Goal: Transaction & Acquisition: Purchase product/service

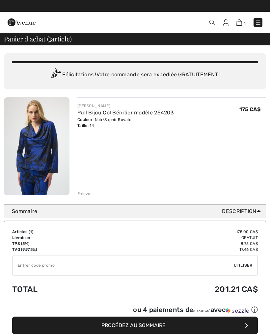
click at [84, 198] on div "Vous n'êtes qu'à 0.00 CA$ de la LIVRAISON GRATUITE! Continuer à magasiner > Fél…" at bounding box center [135, 124] width 262 height 159
click at [86, 190] on div "Enlever" at bounding box center [171, 192] width 188 height 7
click at [87, 192] on div "Enlever" at bounding box center [84, 194] width 15 height 6
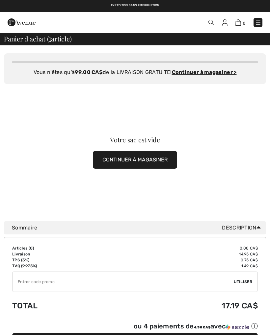
click at [13, 18] on img at bounding box center [22, 22] width 28 height 13
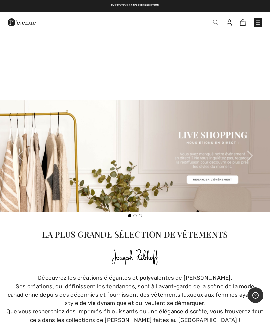
click at [163, 285] on div "Ses créations, qui définissent les tendances, sont à l'avant-garde de la scène …" at bounding box center [135, 294] width 262 height 25
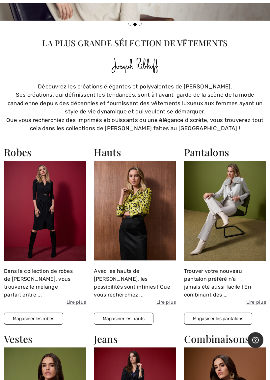
scroll to position [563, 0]
click at [146, 234] on img at bounding box center [135, 211] width 82 height 100
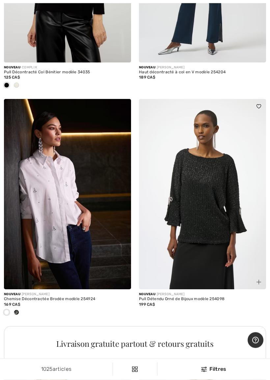
scroll to position [3873, 0]
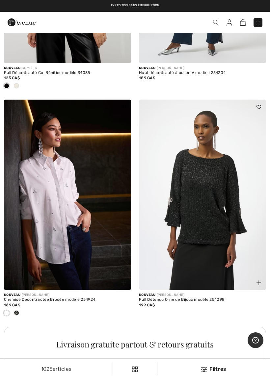
click at [70, 229] on img at bounding box center [67, 195] width 127 height 190
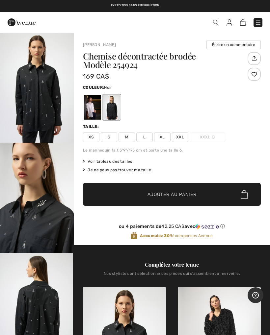
click at [94, 110] on div at bounding box center [92, 107] width 17 height 25
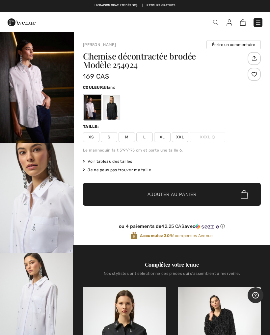
click at [45, 94] on img "1 / 6" at bounding box center [37, 87] width 74 height 110
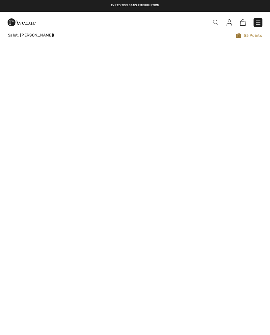
checkbox input "true"
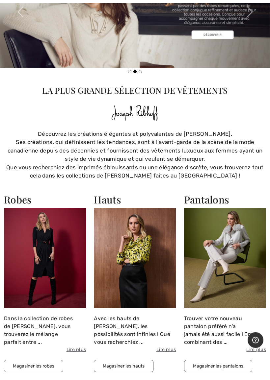
scroll to position [516, 0]
click at [131, 272] on img at bounding box center [135, 258] width 82 height 100
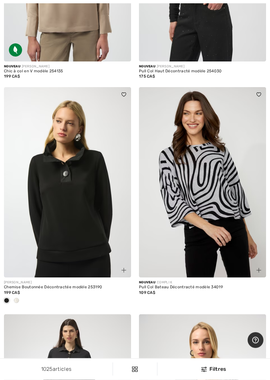
scroll to position [2977, 0]
click at [207, 274] on img at bounding box center [202, 182] width 127 height 190
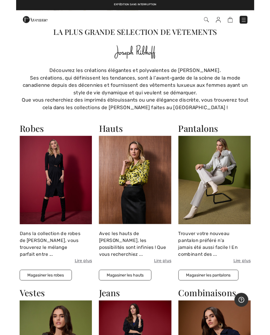
scroll to position [569, 0]
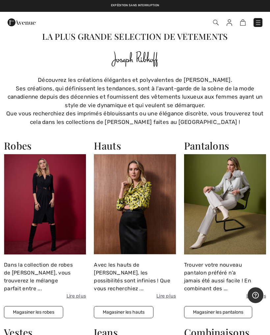
click at [140, 216] on img at bounding box center [135, 204] width 82 height 100
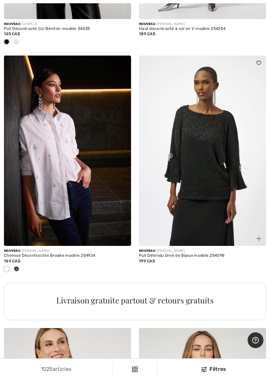
scroll to position [3918, 0]
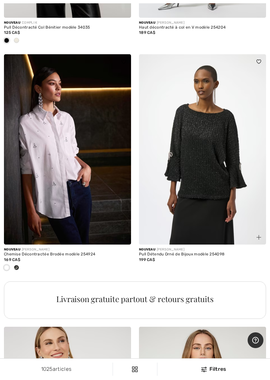
click at [196, 213] on img at bounding box center [202, 149] width 127 height 190
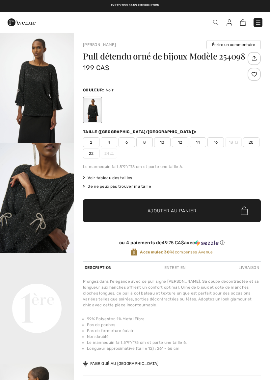
checkbox input "true"
click at [28, 290] on video "Your browser does not support the video tag." at bounding box center [37, 271] width 74 height 37
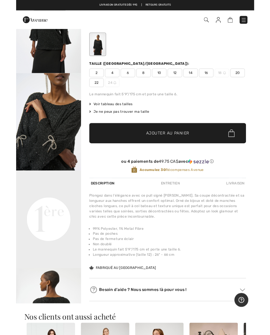
scroll to position [78, 0]
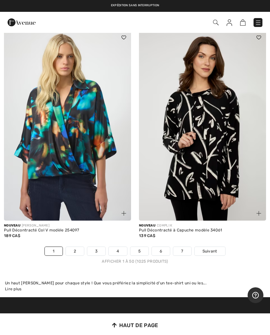
scroll to position [5576, 0]
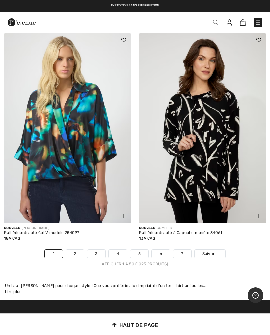
click at [213, 251] on span "Suivant" at bounding box center [209, 254] width 15 height 6
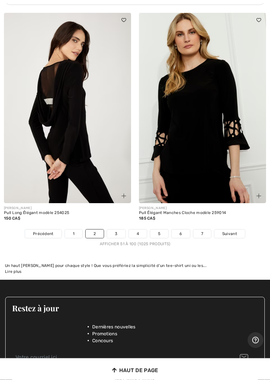
scroll to position [5477, 0]
click at [230, 231] on span "Suivant" at bounding box center [229, 234] width 15 height 6
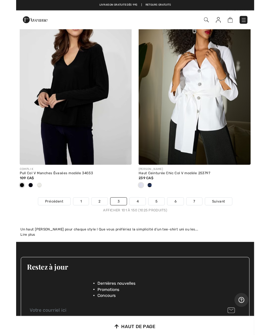
scroll to position [5579, 0]
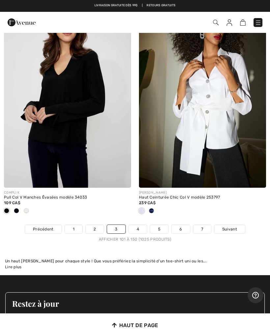
click at [230, 226] on span "Suivant" at bounding box center [229, 229] width 15 height 6
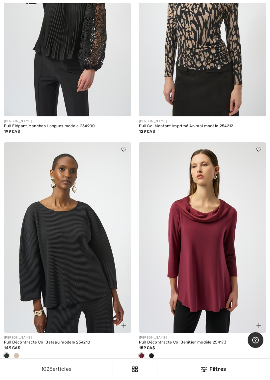
scroll to position [809, 0]
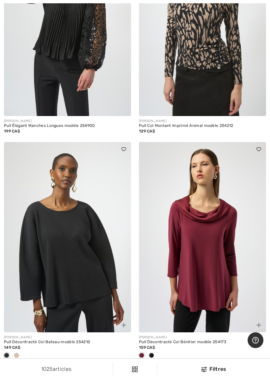
click at [213, 287] on img at bounding box center [202, 237] width 127 height 190
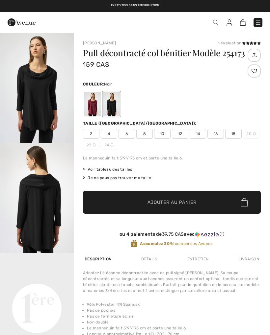
checkbox input "true"
click at [93, 102] on div at bounding box center [92, 104] width 17 height 25
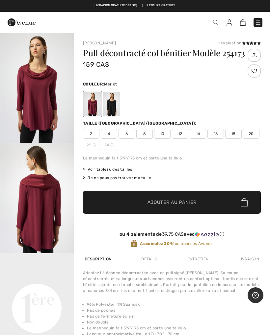
click at [181, 133] on span "12" at bounding box center [180, 134] width 16 height 10
click at [185, 201] on span "Ajouter au panier" at bounding box center [171, 202] width 49 height 7
click at [42, 216] on img "2 / 4" at bounding box center [37, 198] width 74 height 110
click at [42, 218] on img at bounding box center [37, 198] width 74 height 110
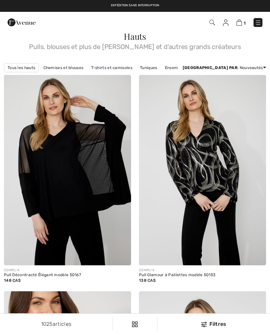
scroll to position [827, 0]
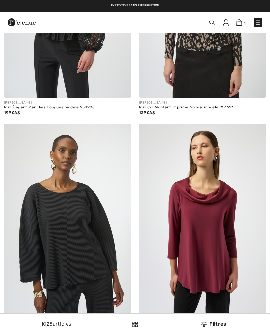
checkbox input "true"
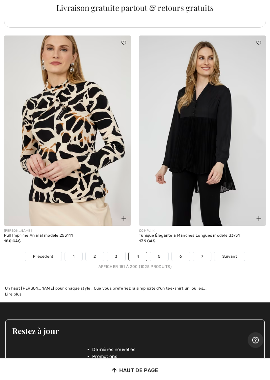
scroll to position [5465, 0]
click at [232, 252] on link "Suivant" at bounding box center [229, 256] width 31 height 9
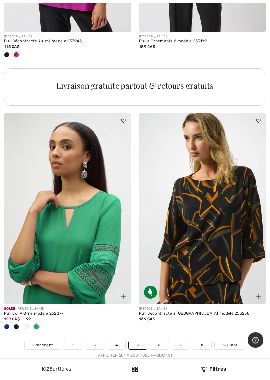
scroll to position [5474, 0]
click at [239, 335] on link "Suivant" at bounding box center [229, 345] width 31 height 9
click at [229, 313] on div "JOSEPH RIBKOFF Pull Décontracté à Col Bateau modèle 253238 169 CA$" at bounding box center [202, 322] width 127 height 37
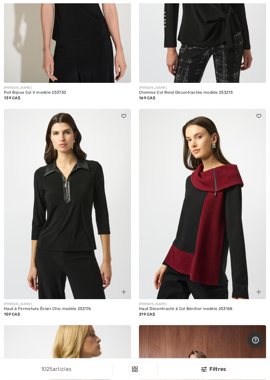
scroll to position [832, 0]
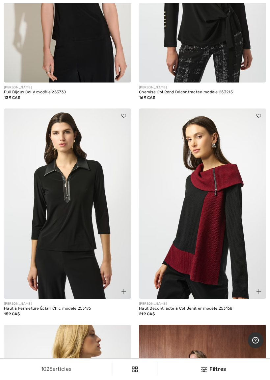
click at [213, 264] on img at bounding box center [202, 204] width 127 height 190
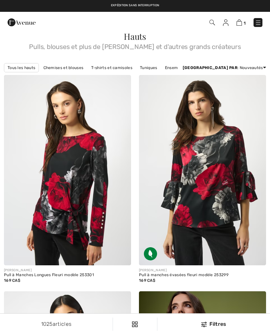
checkbox input "true"
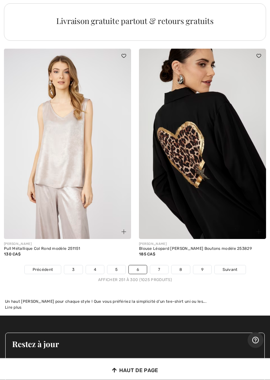
scroll to position [5457, 0]
click at [232, 267] on span "Suivant" at bounding box center [229, 270] width 15 height 6
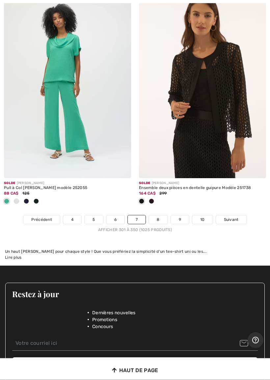
scroll to position [5515, 0]
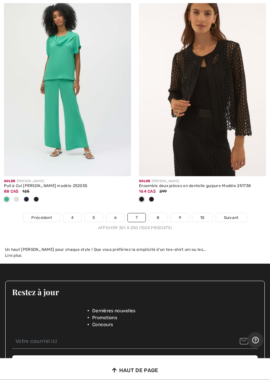
click at [234, 205] on div "Solde [PERSON_NAME] Ensemble deux pièces en dentelle guipure Modèle 251738 164 …" at bounding box center [202, 195] width 127 height 37
click at [231, 213] on link "Suivant" at bounding box center [231, 217] width 31 height 9
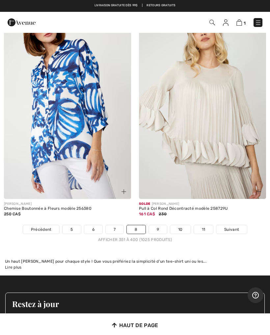
scroll to position [5578, 0]
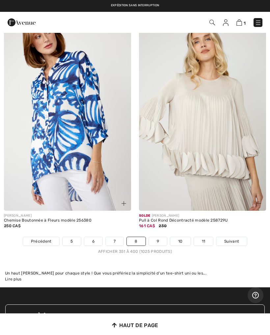
click at [232, 238] on span "Suivant" at bounding box center [231, 241] width 15 height 6
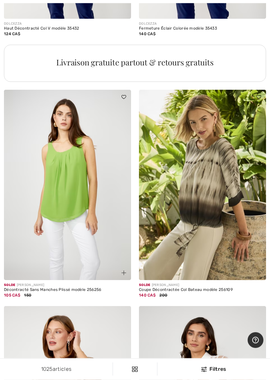
scroll to position [1363, 0]
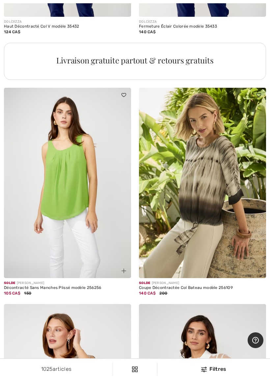
click at [214, 249] on img at bounding box center [202, 183] width 127 height 190
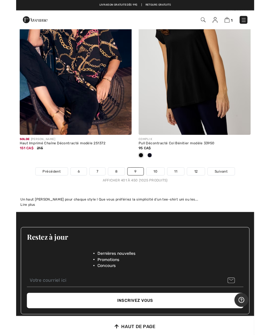
scroll to position [5612, 0]
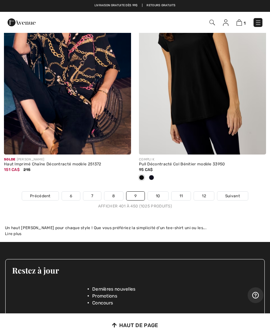
click at [234, 192] on link "Suivant" at bounding box center [232, 196] width 31 height 9
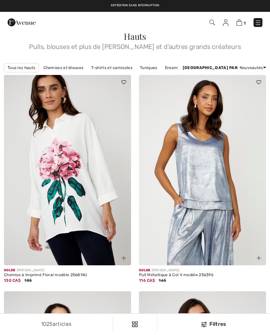
checkbox input "true"
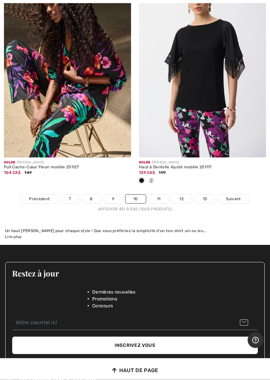
scroll to position [5607, 0]
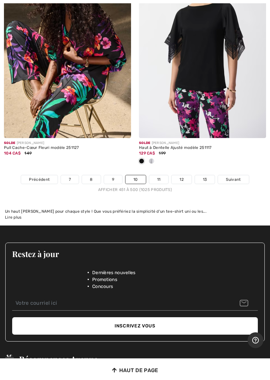
click at [234, 177] on span "Suivant" at bounding box center [233, 180] width 15 height 6
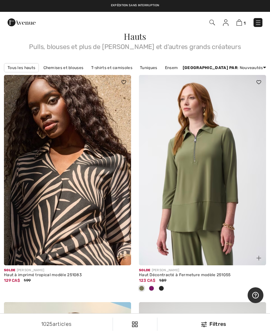
click at [154, 285] on div at bounding box center [151, 288] width 10 height 11
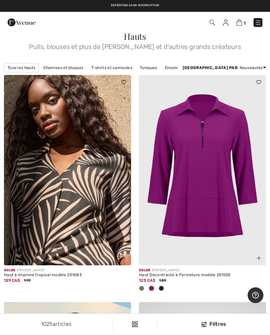
click at [160, 288] on span at bounding box center [160, 288] width 5 height 5
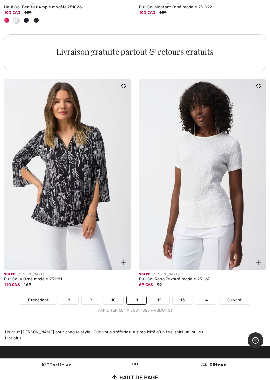
scroll to position [5543, 0]
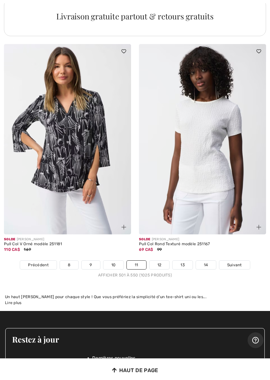
click at [237, 262] on span "Suivant" at bounding box center [234, 265] width 15 height 6
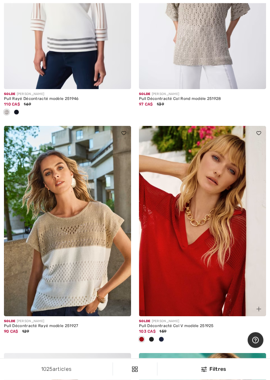
scroll to position [1573, 0]
click at [151, 335] on span at bounding box center [151, 339] width 5 height 5
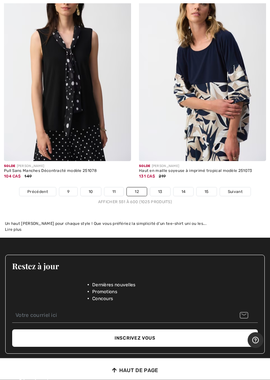
scroll to position [5694, 0]
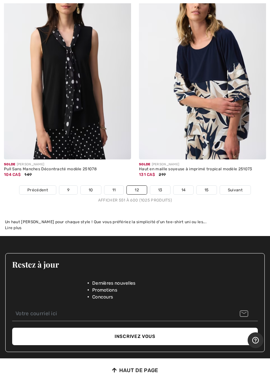
click at [238, 187] on span "Suivant" at bounding box center [235, 190] width 15 height 6
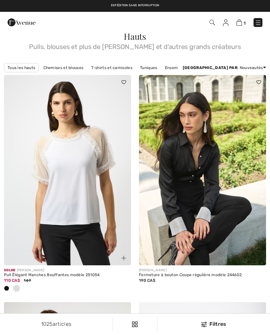
checkbox input "true"
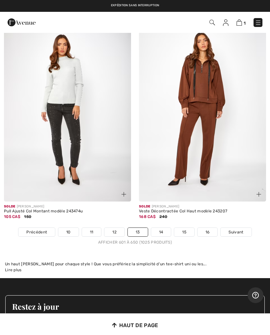
scroll to position [5543, 0]
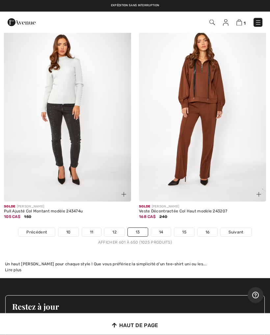
click at [232, 229] on span "Suivant" at bounding box center [235, 232] width 15 height 6
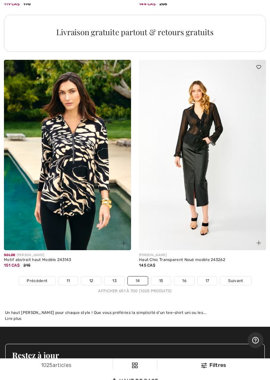
scroll to position [5563, 0]
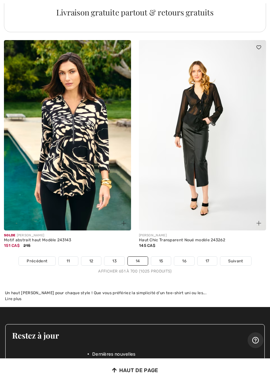
click at [236, 258] on span "Suivant" at bounding box center [235, 261] width 15 height 6
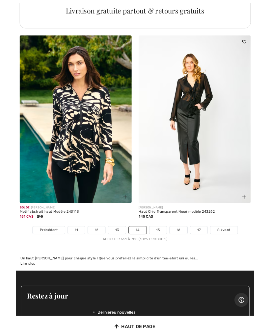
scroll to position [5563, 0]
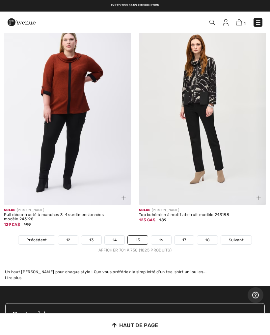
scroll to position [5526, 0]
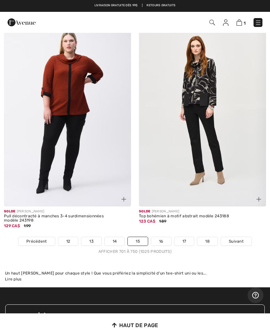
click at [234, 238] on link "Suivant" at bounding box center [236, 241] width 31 height 9
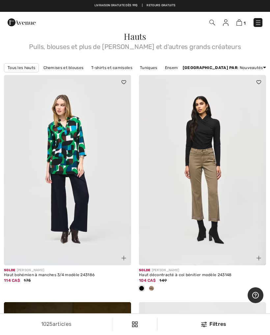
click at [199, 227] on img at bounding box center [202, 170] width 127 height 190
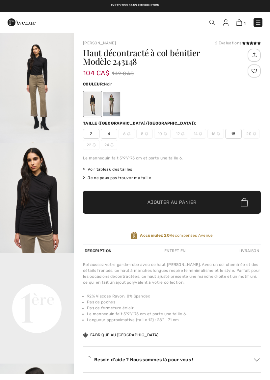
checkbox input "true"
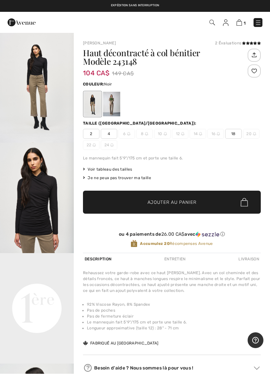
click at [15, 290] on video "Your browser does not support the video tag." at bounding box center [37, 271] width 74 height 37
click at [11, 290] on video "Your browser does not support the video tag." at bounding box center [37, 271] width 74 height 37
click at [12, 290] on video "Your browser does not support the video tag." at bounding box center [37, 271] width 74 height 37
click at [9, 290] on video "Your browser does not support the video tag." at bounding box center [37, 271] width 74 height 37
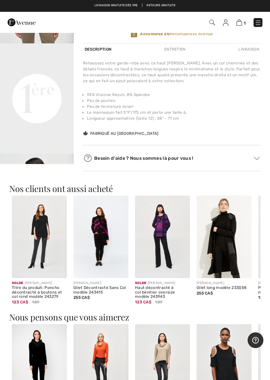
scroll to position [221, 0]
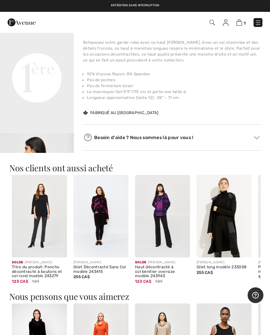
scroll to position [230, 0]
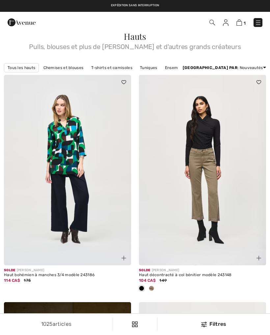
scroll to position [43, 0]
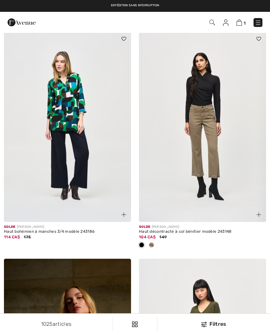
checkbox input "true"
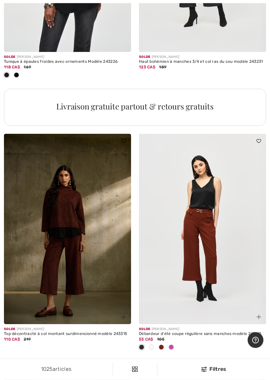
scroll to position [1316, 0]
click at [67, 254] on img at bounding box center [67, 229] width 127 height 190
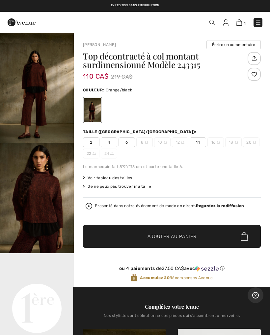
click at [198, 127] on div "Top décontracté à col montant surdimensionné Modèle 243315 110 CA$ 219 CA$ Coul…" at bounding box center [172, 169] width 178 height 235
click at [196, 144] on span "14" at bounding box center [197, 142] width 16 height 10
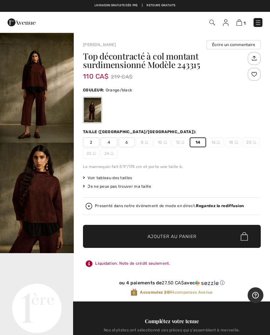
click at [35, 92] on img "1 / 6" at bounding box center [37, 87] width 74 height 110
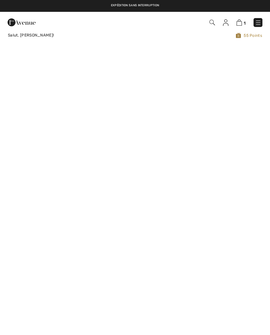
checkbox input "true"
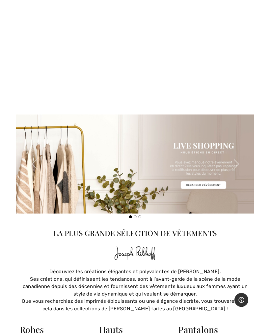
scroll to position [341, 0]
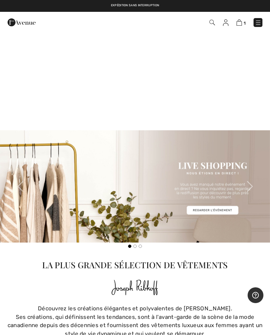
click at [179, 247] on div at bounding box center [134, 246] width 189 height 3
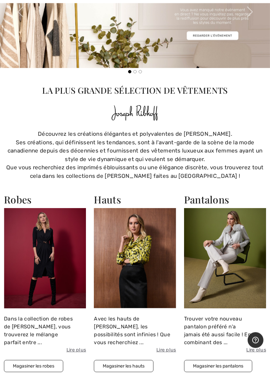
scroll to position [516, 0]
click at [223, 251] on img at bounding box center [225, 258] width 82 height 100
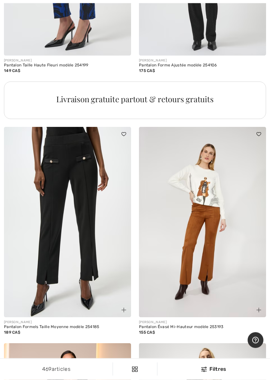
scroll to position [4054, 0]
click at [73, 335] on div "469 articles Filtres ✖ Dégager Voir les resultats 469" at bounding box center [135, 369] width 270 height 21
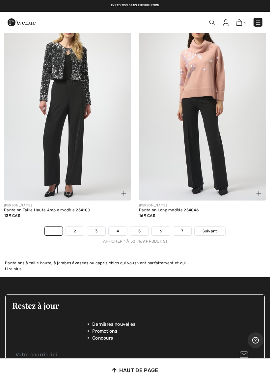
scroll to position [5548, 0]
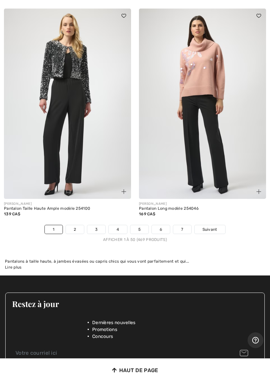
click at [213, 227] on span "Suivant" at bounding box center [209, 230] width 15 height 6
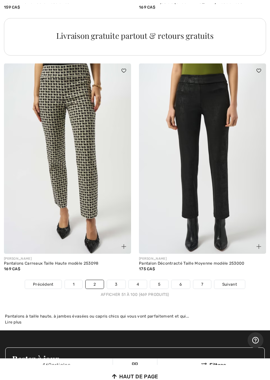
scroll to position [5507, 0]
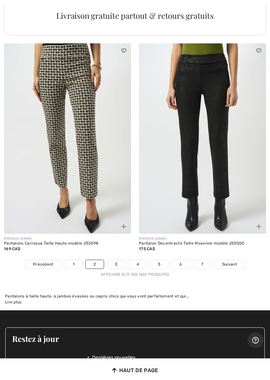
click at [230, 260] on link "Suivant" at bounding box center [229, 264] width 31 height 9
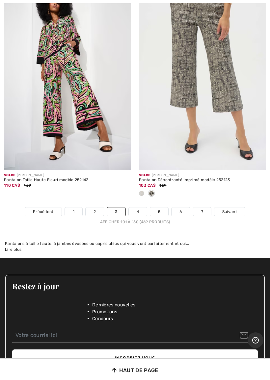
scroll to position [5535, 0]
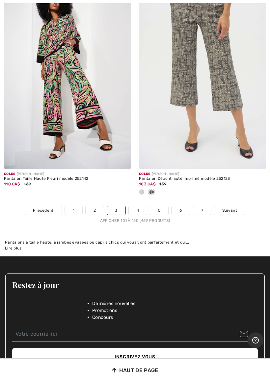
click at [228, 207] on span "Suivant" at bounding box center [229, 210] width 15 height 6
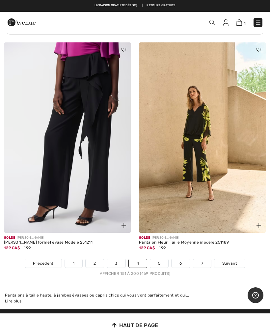
scroll to position [5523, 0]
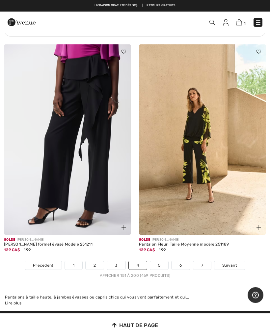
click at [229, 263] on span "Suivant" at bounding box center [229, 266] width 15 height 6
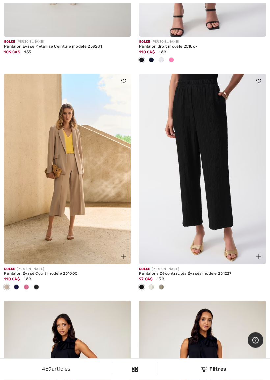
scroll to position [1800, 0]
click at [25, 288] on div at bounding box center [26, 287] width 10 height 11
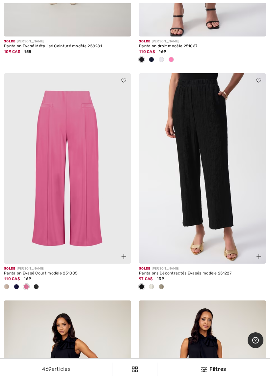
click at [15, 284] on span at bounding box center [16, 286] width 5 height 5
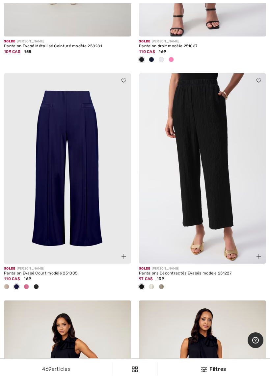
click at [8, 282] on div at bounding box center [7, 287] width 10 height 11
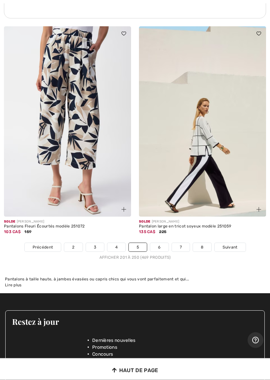
scroll to position [5535, 0]
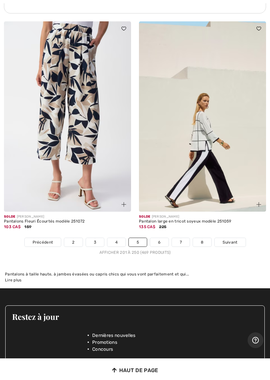
click at [229, 239] on span "Suivant" at bounding box center [229, 242] width 15 height 6
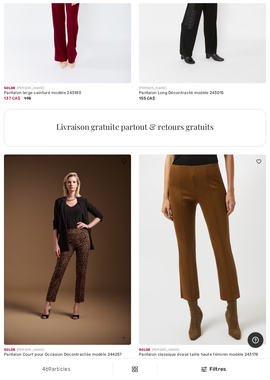
scroll to position [5335, 0]
click at [215, 273] on img at bounding box center [202, 250] width 127 height 190
click at [214, 252] on img at bounding box center [202, 250] width 127 height 190
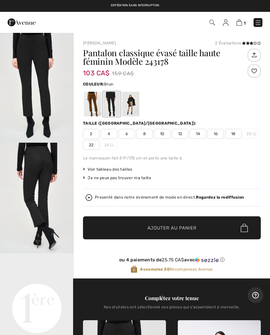
click at [95, 105] on div at bounding box center [92, 104] width 17 height 25
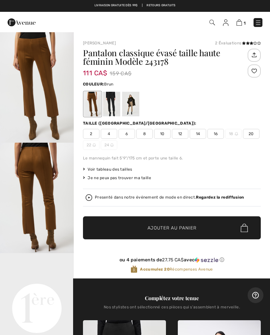
scroll to position [2, 0]
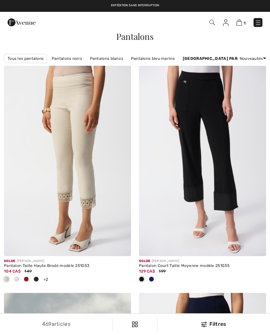
scroll to position [5354, 0]
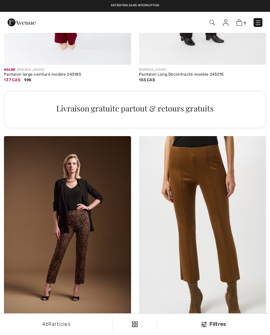
checkbox input "true"
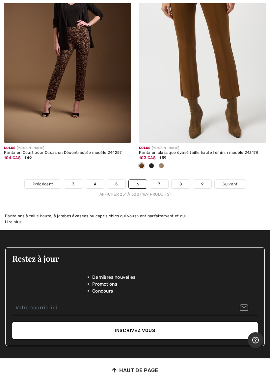
scroll to position [5537, 0]
click at [229, 181] on span "Suivant" at bounding box center [229, 184] width 15 height 6
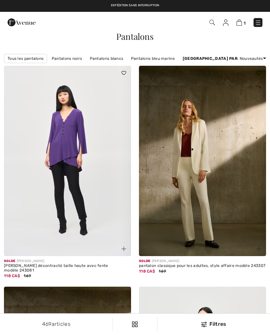
checkbox input "true"
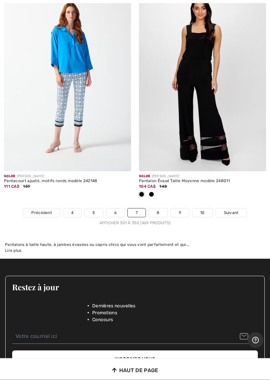
scroll to position [5621, 0]
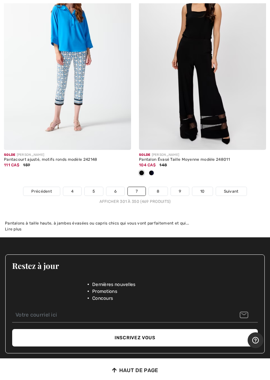
click at [229, 188] on span "Suivant" at bounding box center [231, 191] width 15 height 6
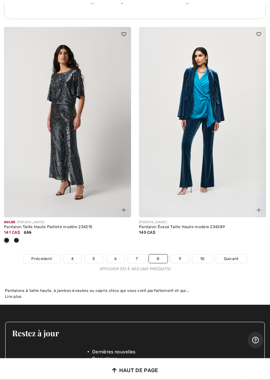
scroll to position [5497, 0]
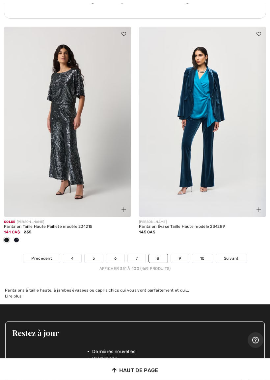
click at [228, 254] on link "Suivant" at bounding box center [231, 258] width 31 height 9
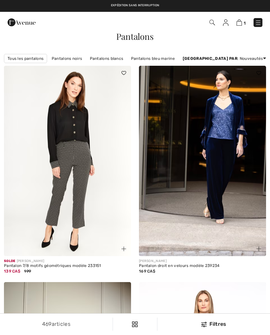
checkbox input "true"
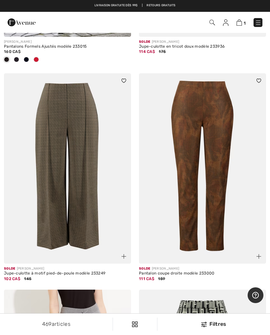
scroll to position [657, 0]
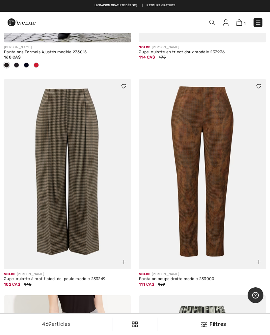
click at [78, 214] on img at bounding box center [67, 174] width 127 height 190
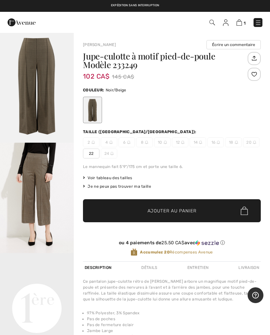
click at [12, 290] on video "Your browser does not support the video tag." at bounding box center [37, 271] width 74 height 37
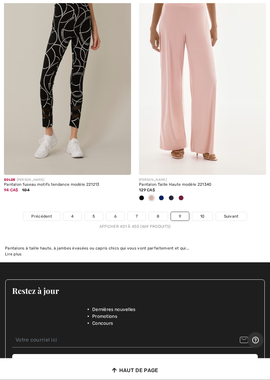
scroll to position [5518, 0]
click at [230, 213] on span "Suivant" at bounding box center [231, 216] width 15 height 6
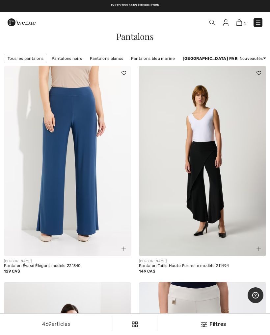
click at [231, 89] on link "Nouveautés" at bounding box center [239, 86] width 42 height 10
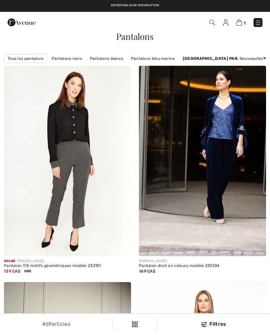
checkbox input "true"
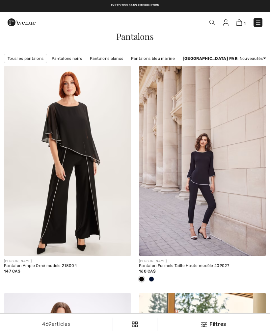
checkbox input "true"
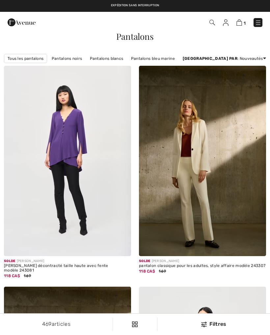
checkbox input "true"
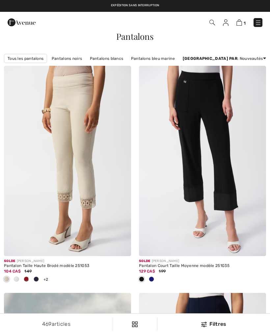
checkbox input "true"
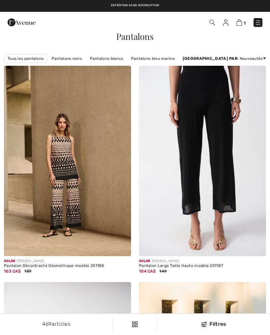
checkbox input "true"
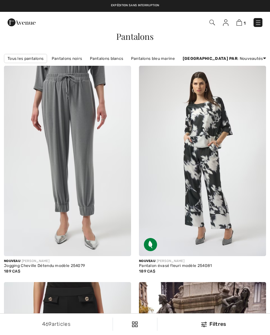
scroll to position [5566, 0]
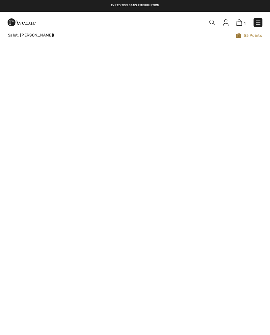
checkbox input "true"
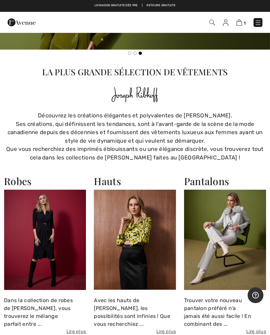
click at [52, 253] on img at bounding box center [45, 240] width 82 height 100
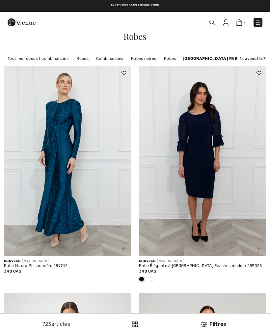
checkbox input "true"
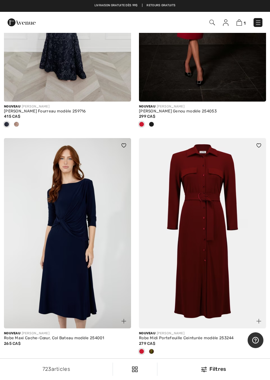
scroll to position [2905, 0]
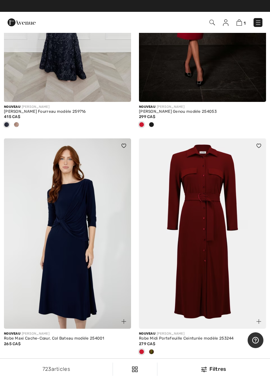
click at [199, 271] on img at bounding box center [202, 233] width 127 height 190
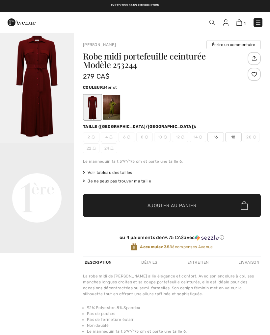
checkbox input "true"
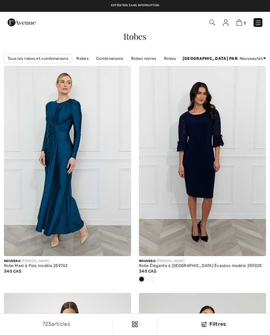
scroll to position [2924, 0]
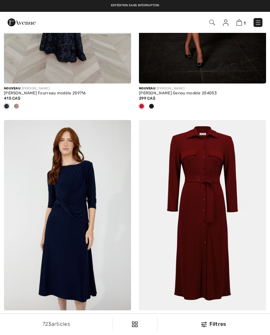
checkbox input "true"
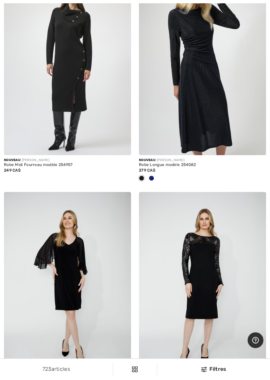
scroll to position [3352, 0]
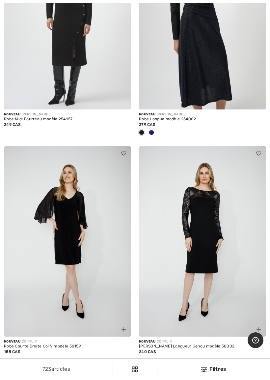
click at [239, 335] on div "Nouveau COMPLI K" at bounding box center [202, 341] width 127 height 5
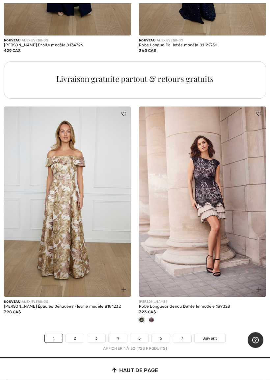
scroll to position [5428, 0]
click at [210, 335] on span "Suivant" at bounding box center [209, 338] width 15 height 6
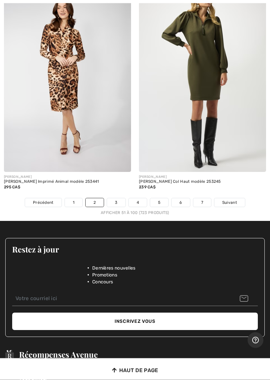
scroll to position [5521, 0]
click at [227, 200] on span "Suivant" at bounding box center [229, 203] width 15 height 6
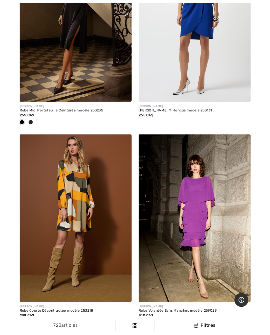
scroll to position [808, 0]
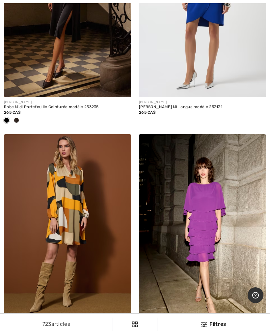
click at [72, 224] on img at bounding box center [67, 229] width 127 height 190
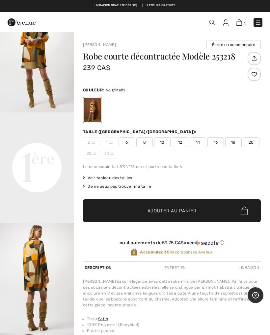
scroll to position [142, 0]
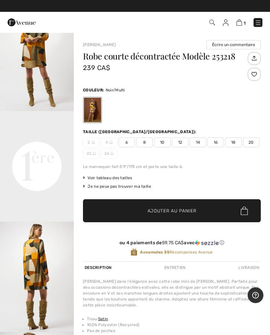
click at [195, 144] on span "14" at bounding box center [197, 142] width 16 height 10
click at [184, 208] on span "Ajouter au panier" at bounding box center [171, 210] width 49 height 7
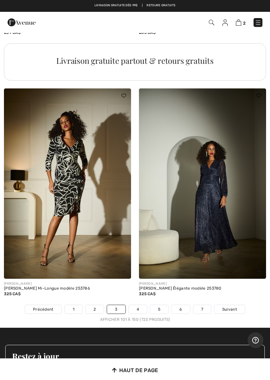
scroll to position [5468, 0]
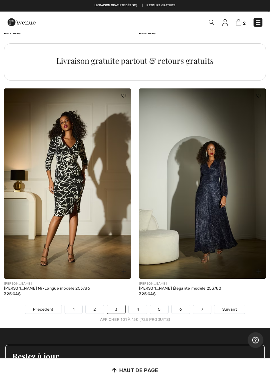
click at [229, 307] on span "Suivant" at bounding box center [229, 310] width 15 height 6
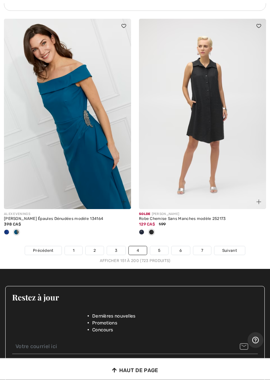
scroll to position [5516, 0]
click at [229, 247] on link "Suivant" at bounding box center [229, 250] width 31 height 9
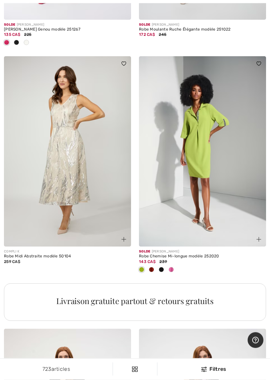
scroll to position [3898, 0]
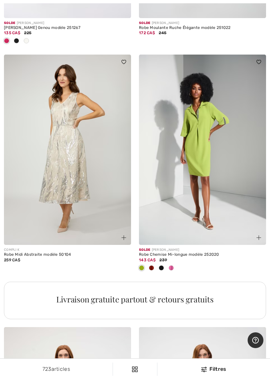
click at [171, 269] on div at bounding box center [171, 268] width 10 height 11
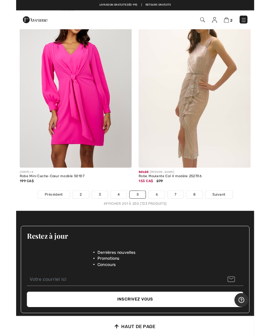
scroll to position [5600, 0]
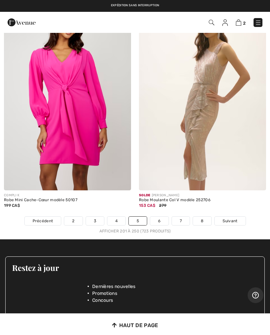
click at [230, 218] on span "Suivant" at bounding box center [229, 221] width 15 height 6
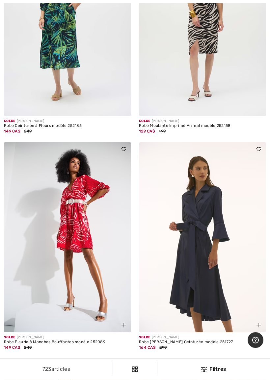
scroll to position [140, 0]
click at [210, 283] on img at bounding box center [202, 237] width 127 height 190
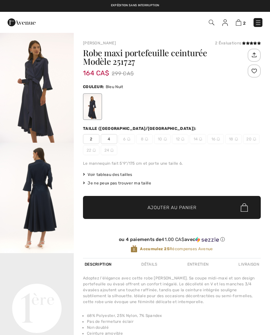
checkbox input "true"
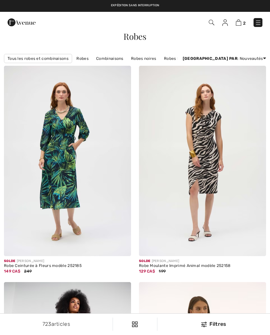
checkbox input "true"
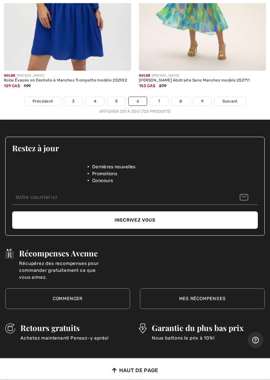
scroll to position [5622, 0]
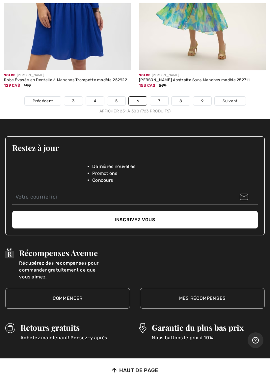
click at [227, 98] on span "Suivant" at bounding box center [229, 101] width 15 height 6
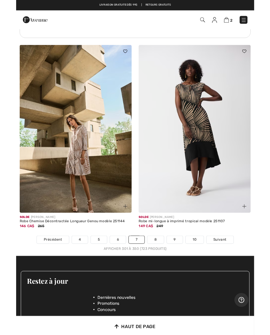
scroll to position [5440, 0]
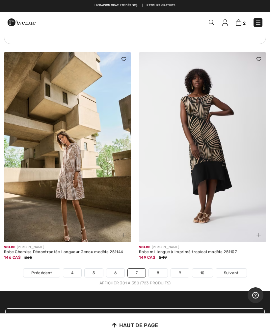
click at [230, 270] on span "Suivant" at bounding box center [231, 273] width 15 height 6
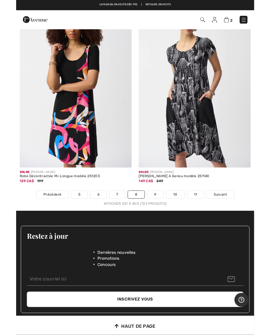
scroll to position [5577, 0]
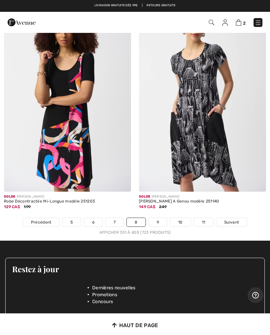
click at [227, 218] on link "Suivant" at bounding box center [231, 222] width 31 height 9
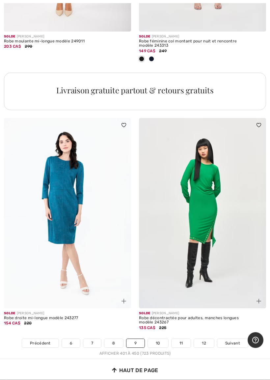
scroll to position [5448, 0]
click at [233, 335] on span "Suivant" at bounding box center [232, 343] width 15 height 6
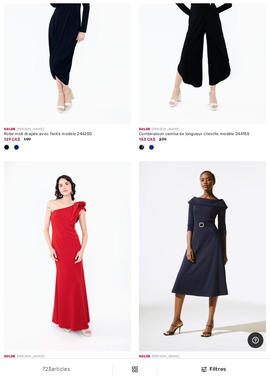
scroll to position [123, 0]
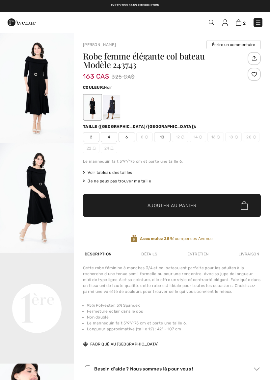
checkbox input "true"
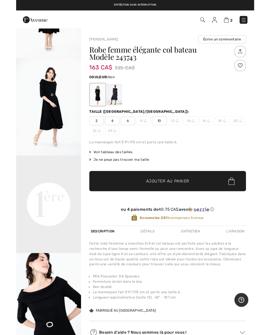
scroll to position [90, 0]
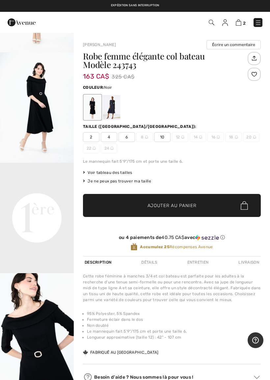
click at [8, 368] on img "3 / 4" at bounding box center [37, 328] width 74 height 110
click at [6, 377] on img "3 / 4" at bounding box center [37, 328] width 74 height 110
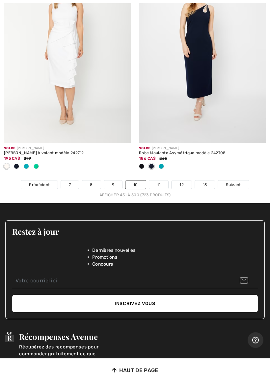
scroll to position [5656, 0]
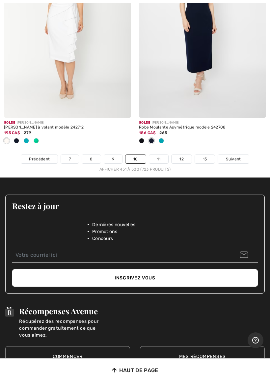
click at [231, 156] on span "Suivant" at bounding box center [233, 159] width 15 height 6
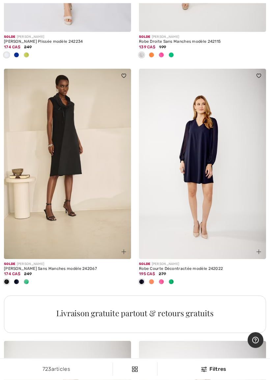
scroll to position [3854, 0]
click at [173, 279] on span at bounding box center [170, 281] width 5 height 5
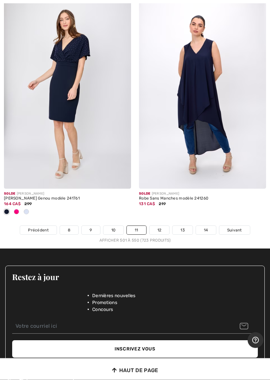
scroll to position [5594, 0]
click at [234, 227] on span "Suivant" at bounding box center [234, 230] width 15 height 6
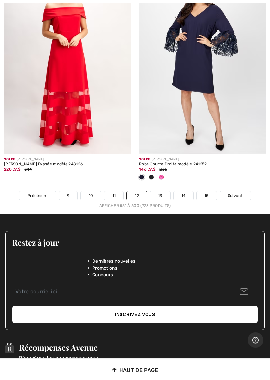
scroll to position [5645, 0]
click at [239, 193] on span "Suivant" at bounding box center [235, 196] width 15 height 6
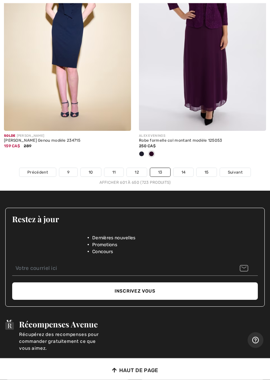
scroll to position [5617, 0]
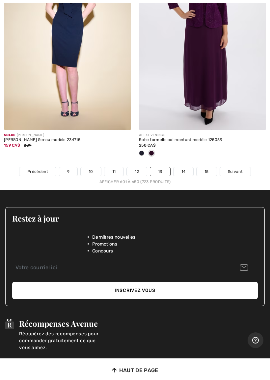
click at [235, 169] on span "Suivant" at bounding box center [235, 172] width 15 height 6
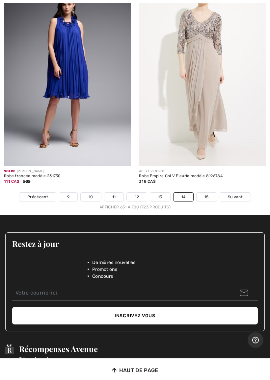
scroll to position [5581, 0]
click at [235, 194] on span "Suivant" at bounding box center [235, 197] width 15 height 6
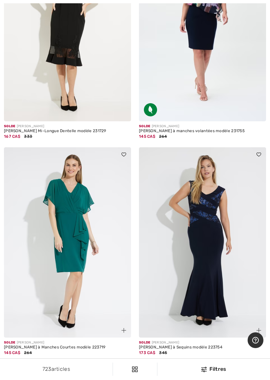
scroll to position [1022, 0]
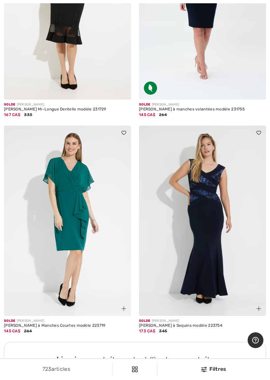
click at [207, 304] on img at bounding box center [202, 221] width 127 height 190
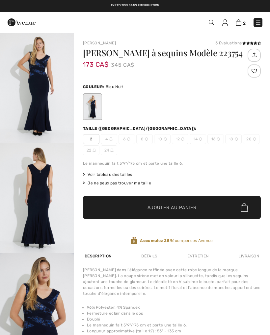
checkbox input "true"
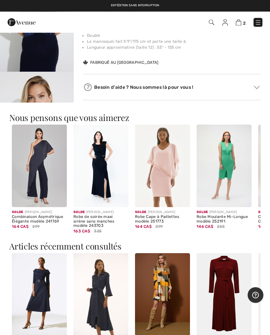
scroll to position [292, 0]
click at [240, 25] on img at bounding box center [238, 22] width 6 height 6
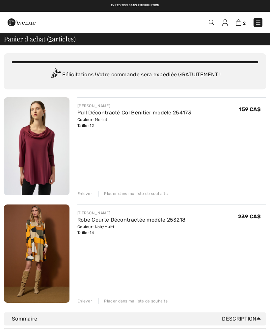
click at [147, 223] on link "Robe Courte Décontractée modèle 253218" at bounding box center [131, 220] width 108 height 6
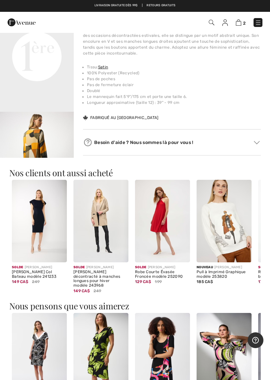
scroll to position [253, 0]
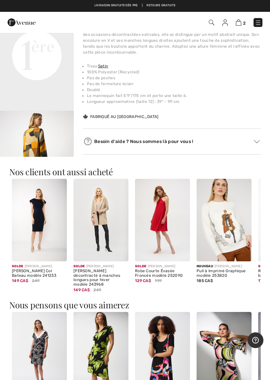
click at [226, 238] on img at bounding box center [223, 220] width 55 height 83
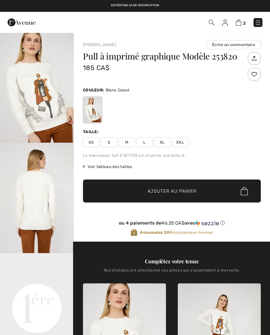
checkbox input "true"
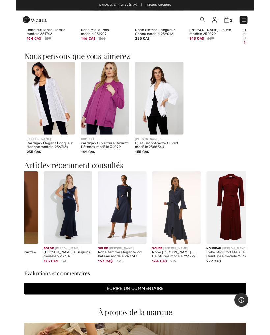
scroll to position [657, 0]
